Goal: Consume media (video, audio)

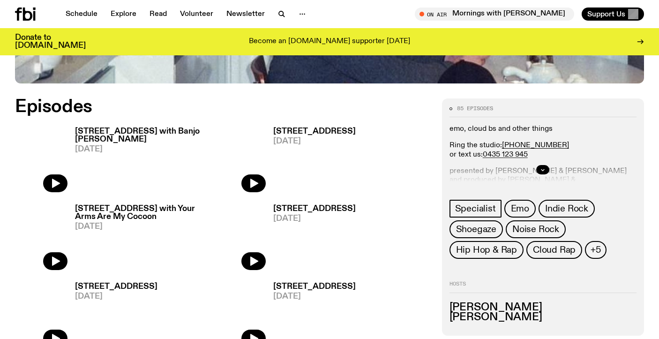
scroll to position [404, 0]
click at [172, 129] on h3 "[STREET_ADDRESS] with Banjo [PERSON_NAME]" at bounding box center [144, 135] width 138 height 16
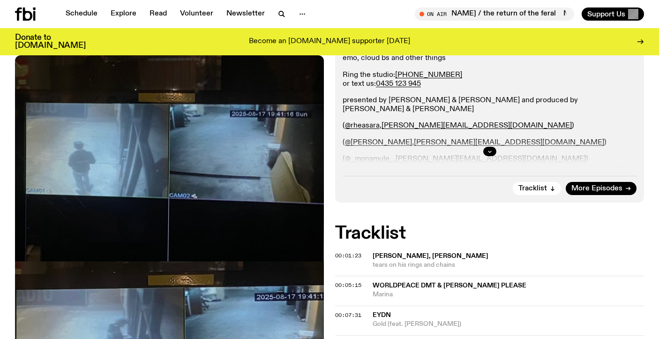
scroll to position [239, 0]
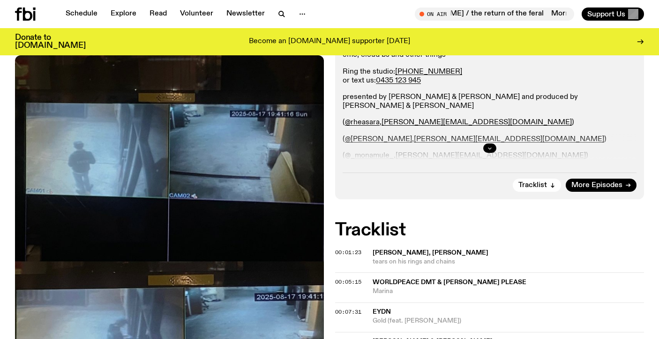
click at [486, 147] on button "button" at bounding box center [489, 147] width 13 height 9
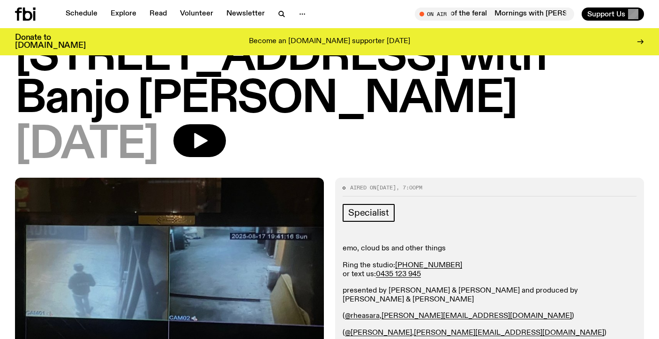
scroll to position [0, 0]
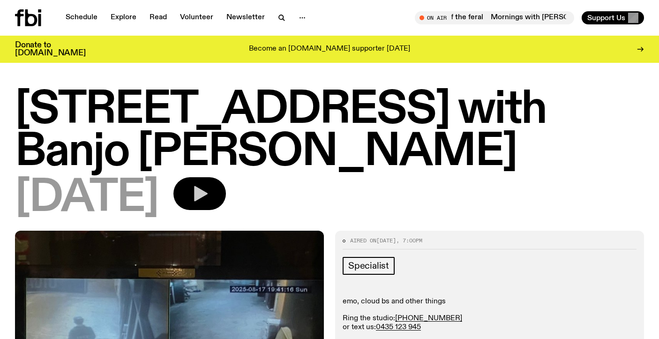
click at [210, 194] on button "button" at bounding box center [199, 193] width 52 height 33
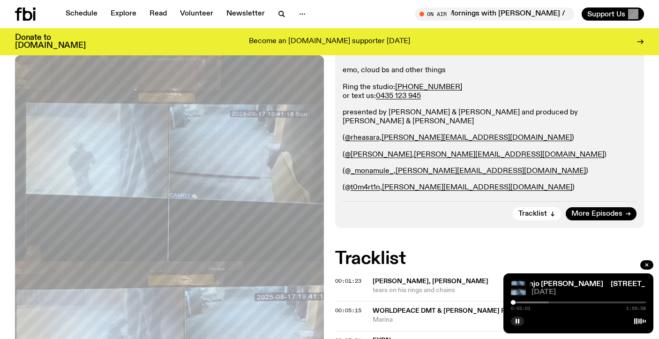
scroll to position [223, 0]
click at [517, 302] on div at bounding box center [481, 302] width 135 height 2
click at [515, 301] on div at bounding box center [515, 302] width 5 height 5
click at [514, 301] on div at bounding box center [514, 302] width 5 height 5
click at [513, 302] on div at bounding box center [514, 302] width 5 height 5
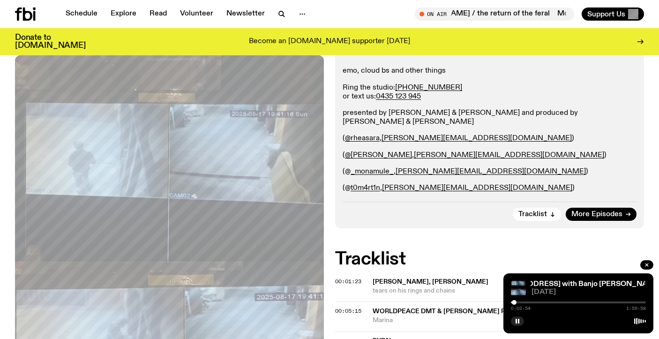
click at [514, 302] on div at bounding box center [514, 302] width 5 height 5
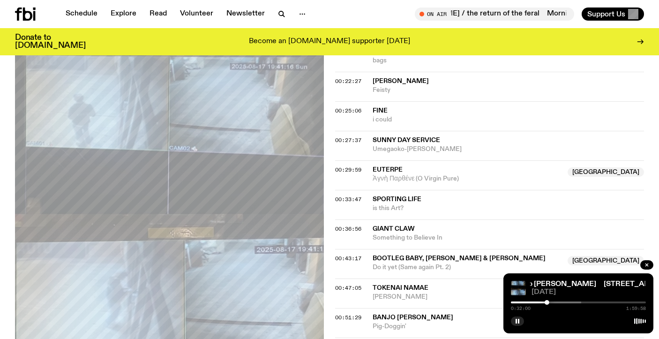
scroll to position [602, 0]
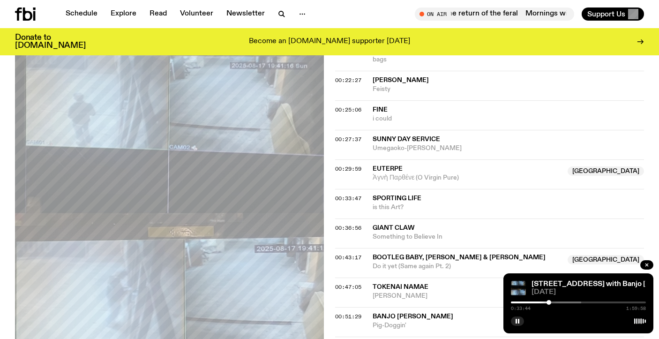
click at [549, 301] on div at bounding box center [548, 302] width 5 height 5
click at [550, 301] on div at bounding box center [550, 302] width 5 height 5
click at [552, 301] on div at bounding box center [552, 302] width 5 height 5
click at [553, 301] on div at bounding box center [552, 302] width 5 height 5
click at [555, 301] on div at bounding box center [554, 302] width 5 height 5
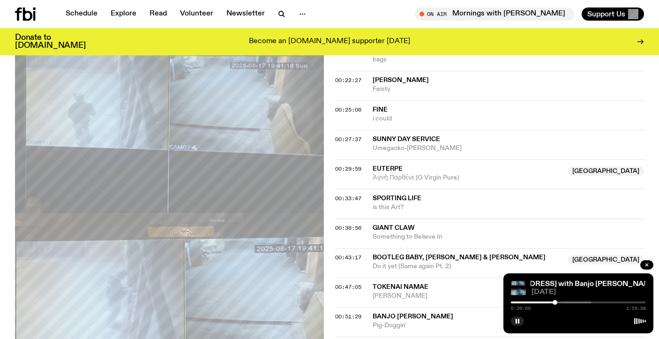
click at [557, 301] on div at bounding box center [554, 302] width 5 height 5
click at [559, 302] on div at bounding box center [524, 302] width 135 height 2
click at [562, 301] on div at bounding box center [526, 302] width 135 height 2
click at [561, 301] on div at bounding box center [561, 302] width 5 height 5
click at [560, 301] on div at bounding box center [561, 302] width 5 height 5
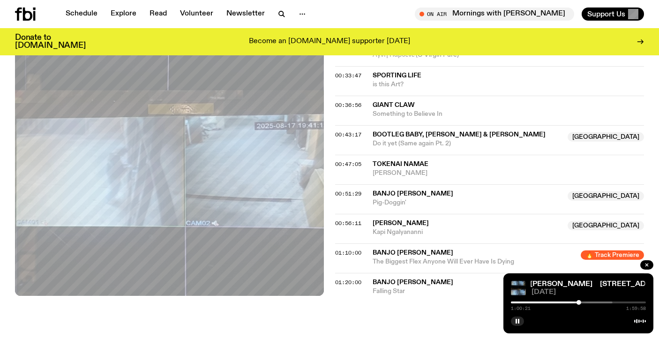
scroll to position [749, 0]
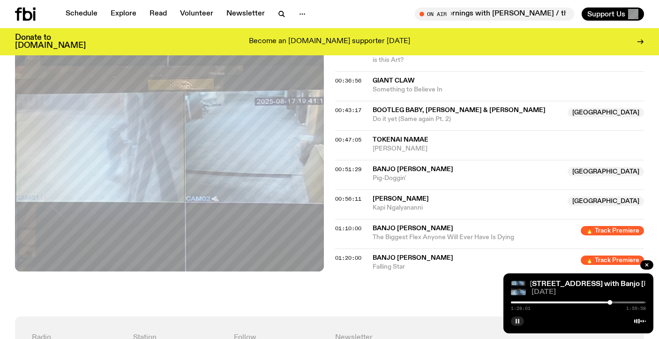
click at [518, 321] on rect "button" at bounding box center [518, 321] width 1 height 5
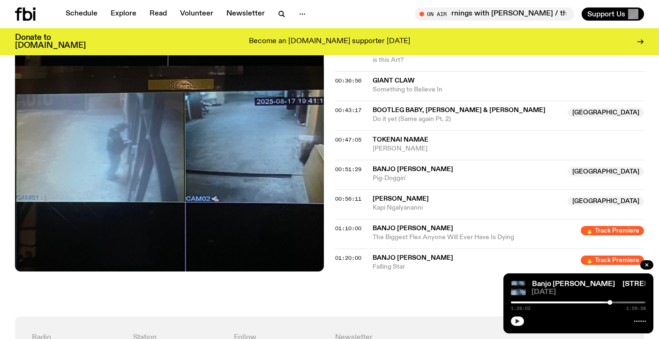
click at [518, 319] on icon "button" at bounding box center [517, 321] width 6 height 6
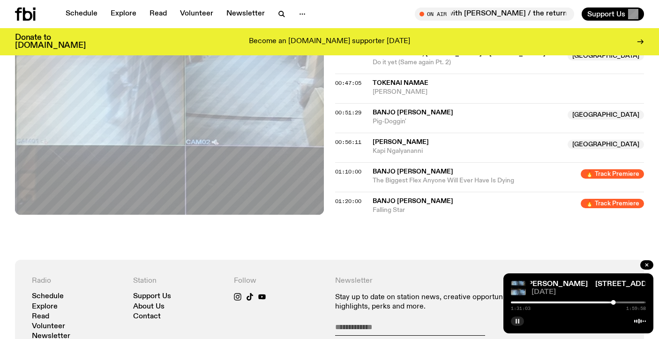
scroll to position [841, 0]
